Goal: Information Seeking & Learning: Learn about a topic

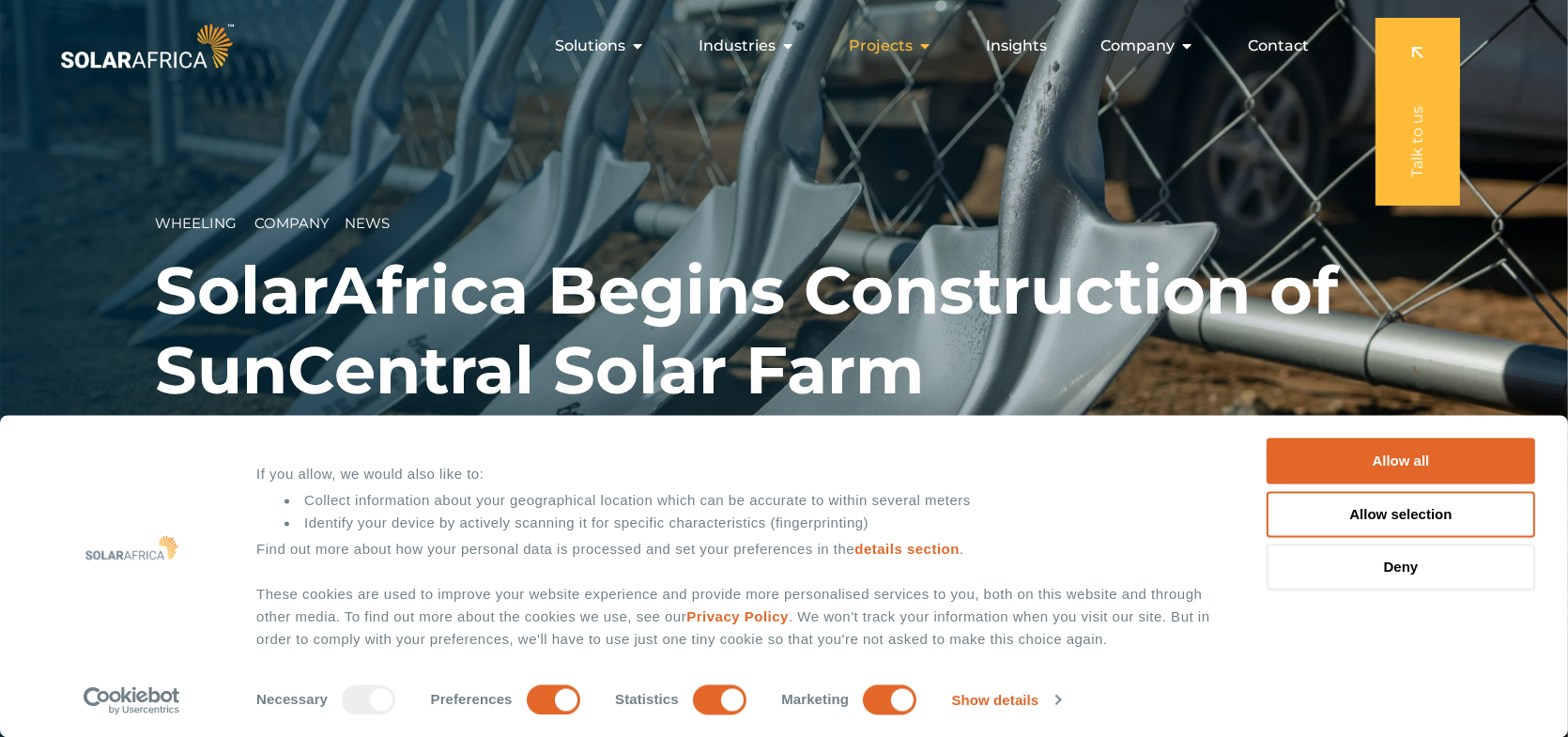
click at [872, 44] on span "Projects" at bounding box center [881, 46] width 64 height 23
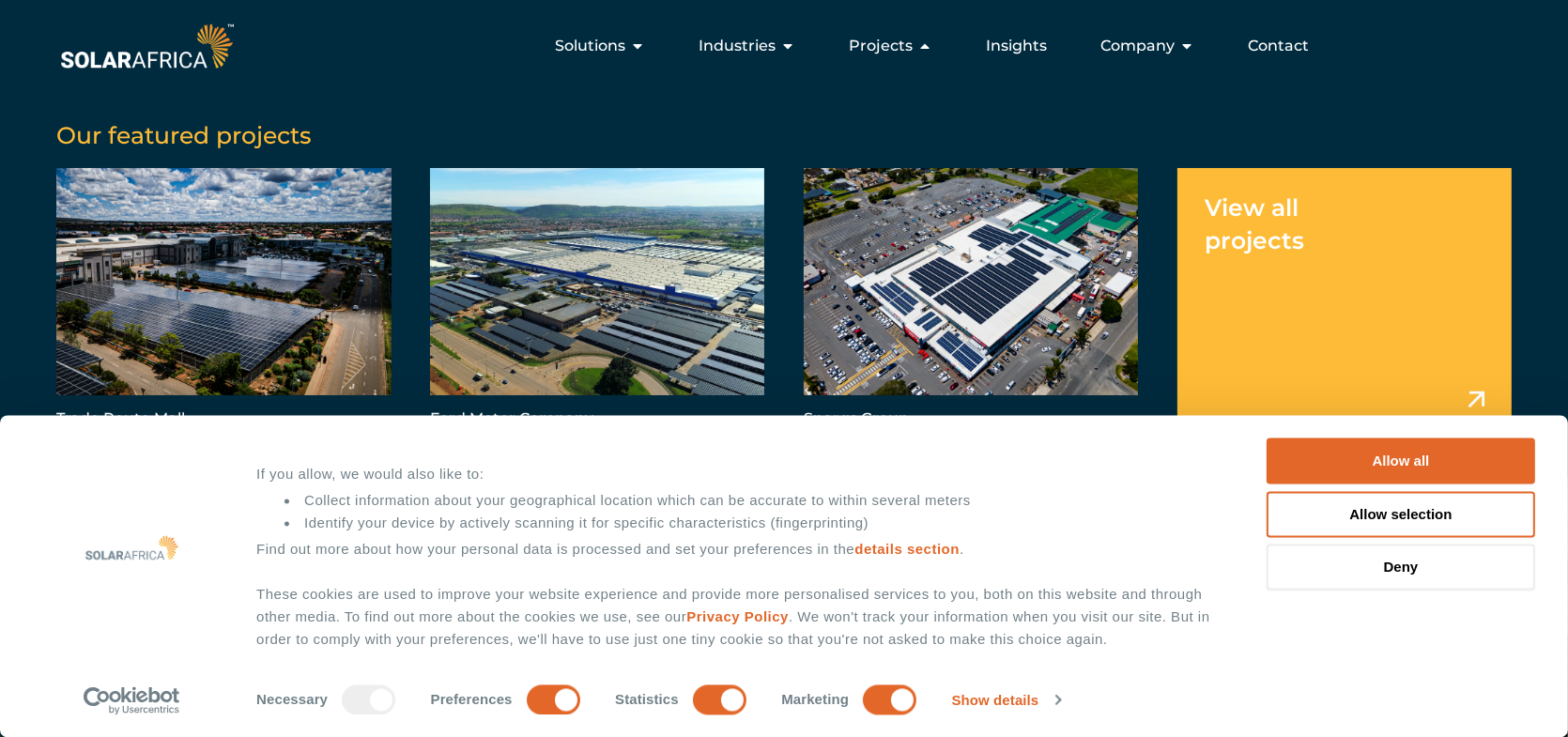
click at [1284, 243] on link "Menu" at bounding box center [1345, 301] width 335 height 265
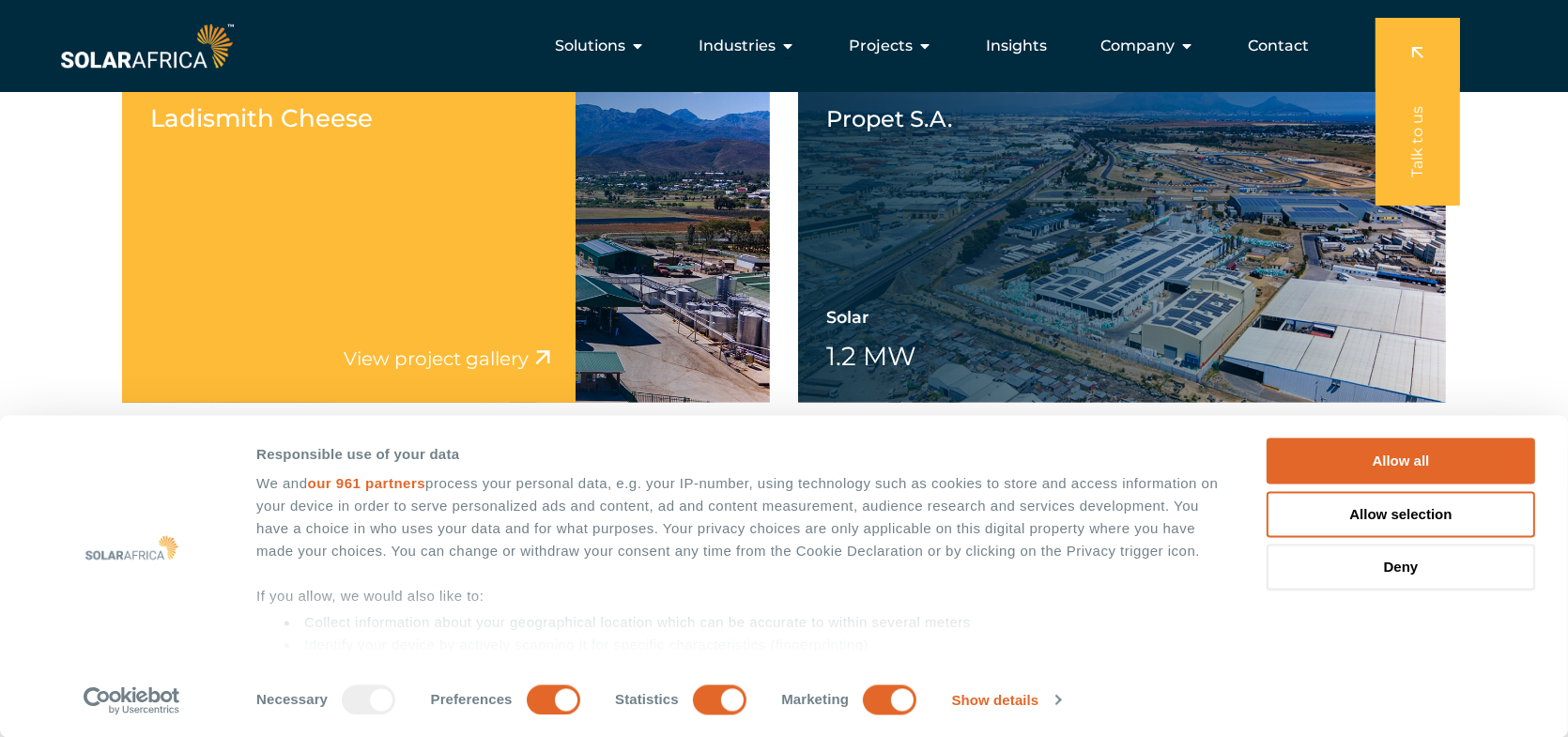
scroll to position [1220, 0]
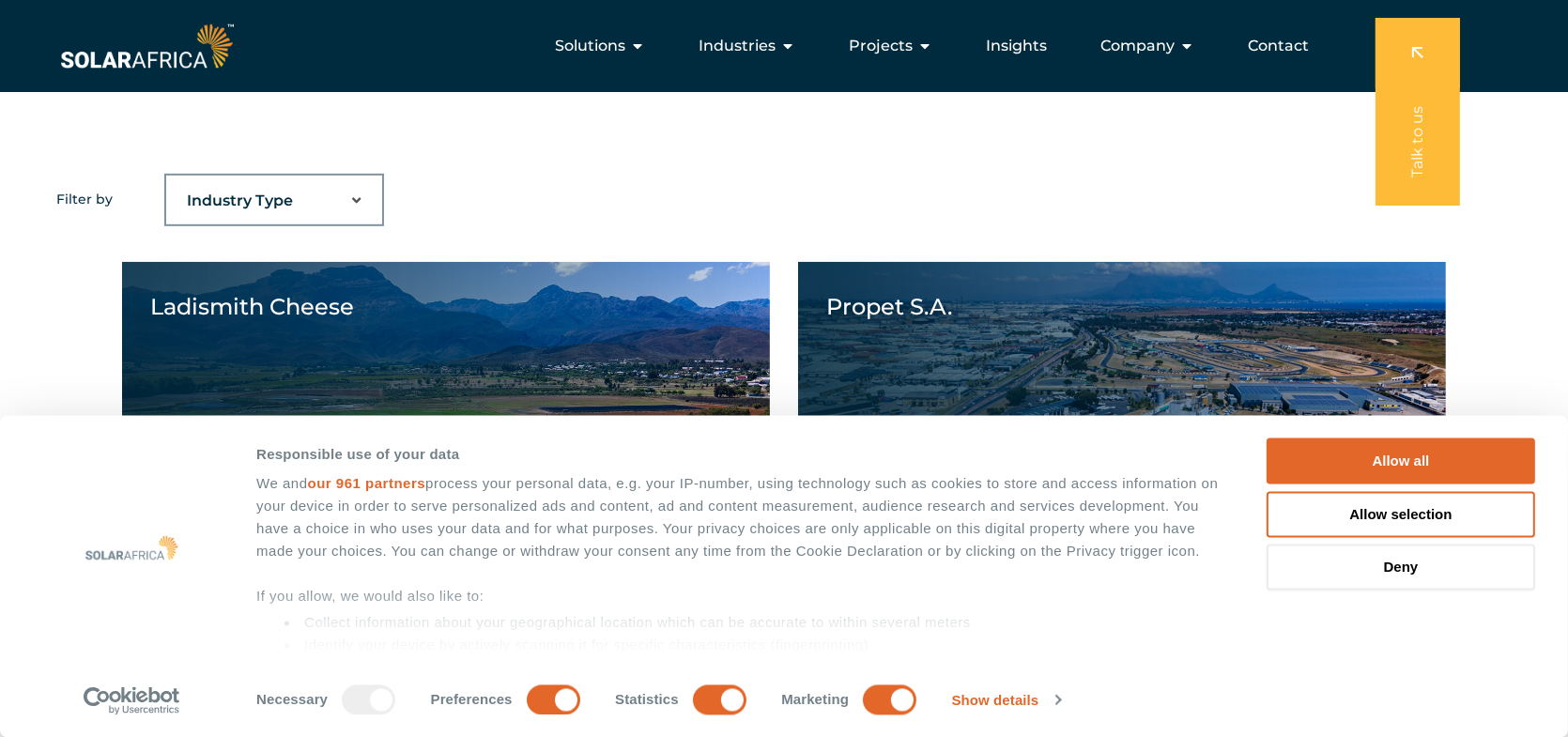
click at [350, 197] on select "Industry Type Agriculture Automotive Corporate Parks FMCG Food Processing Hospi…" at bounding box center [275, 201] width 216 height 38
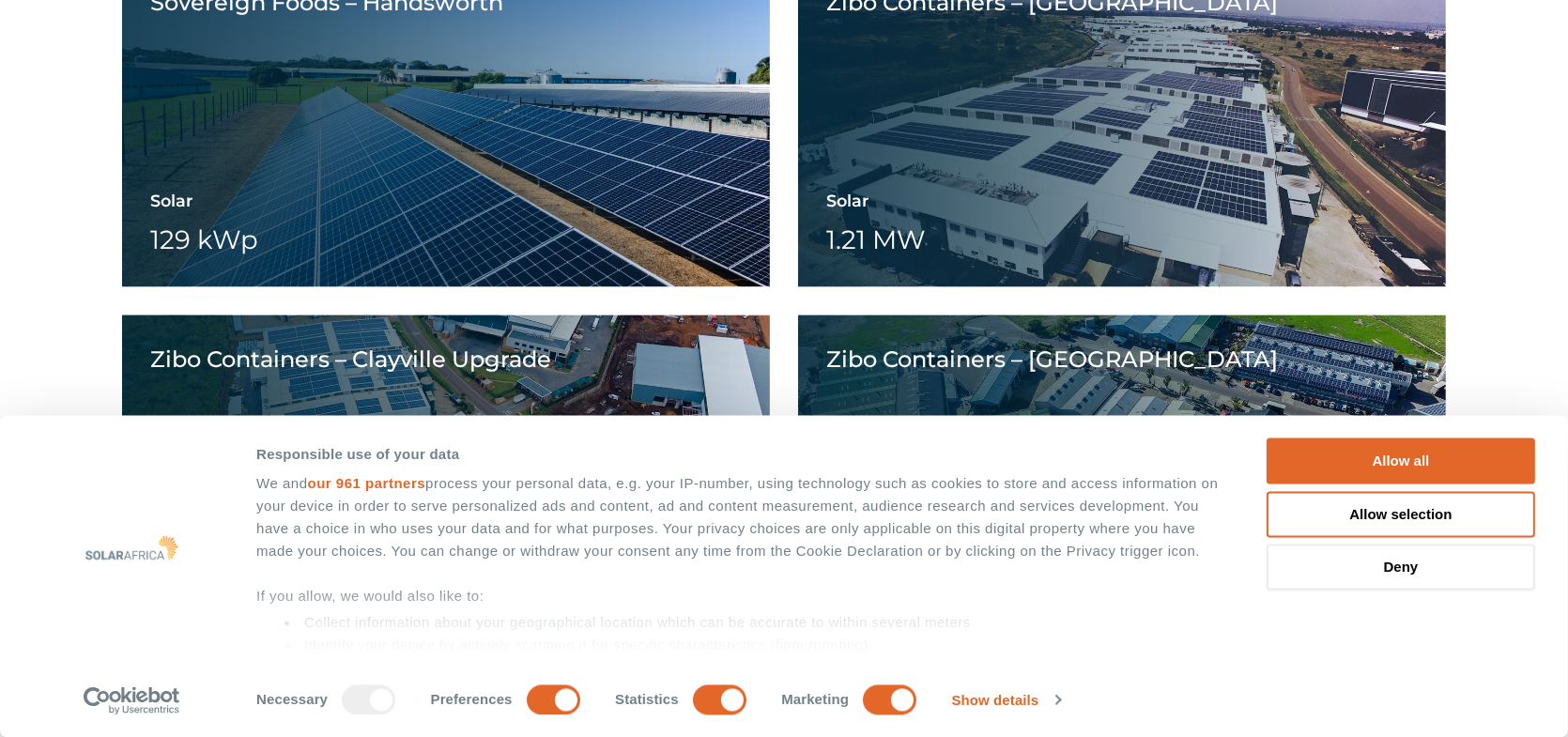
scroll to position [6160, 0]
